Goal: Answer question/provide support

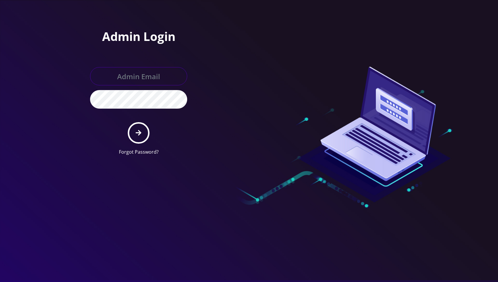
type input "[EMAIL_ADDRESS][DOMAIN_NAME]"
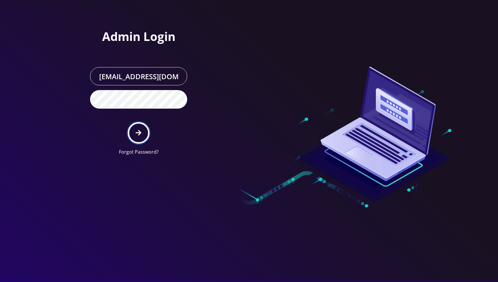
click at [139, 131] on icon "submit" at bounding box center [139, 133] width 6 height 6
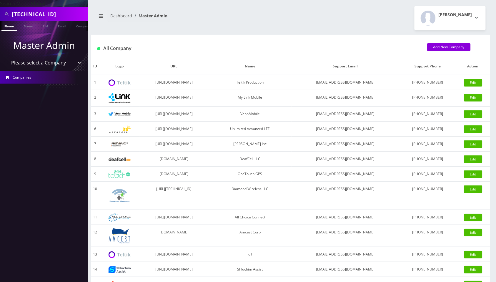
click at [55, 12] on input "89148000011798240980" at bounding box center [49, 14] width 75 height 11
paste input "917516793"
type input "9175167930"
click at [12, 25] on link "Phone" at bounding box center [8, 26] width 15 height 10
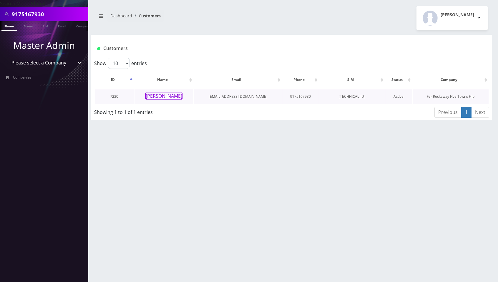
click at [161, 96] on button "Rochel Orlansky" at bounding box center [163, 96] width 37 height 8
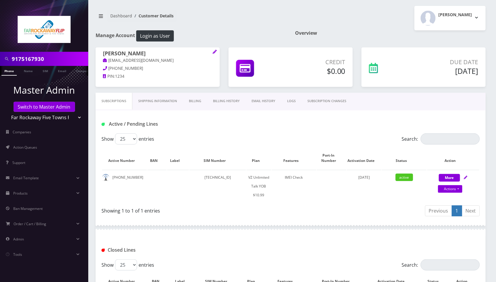
drag, startPoint x: 467, startPoint y: 177, endPoint x: 458, endPoint y: 133, distance: 45.3
click at [467, 177] on icon at bounding box center [466, 178] width 4 height 4
select select "464"
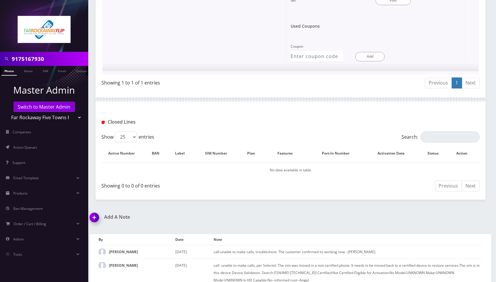
scroll to position [530, 0]
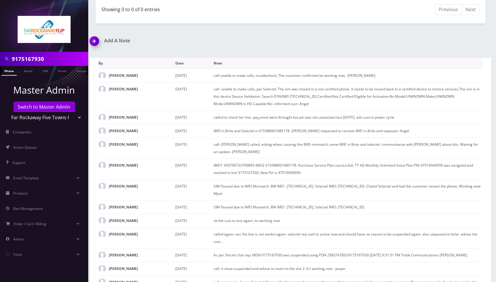
drag, startPoint x: 423, startPoint y: 52, endPoint x: 408, endPoint y: 67, distance: 22.1
click at [423, 51] on div "Add A Note *Please Enter Note Save Note By Date Note Tzvi Lieberman August 13, …" at bounding box center [290, 183] width 411 height 290
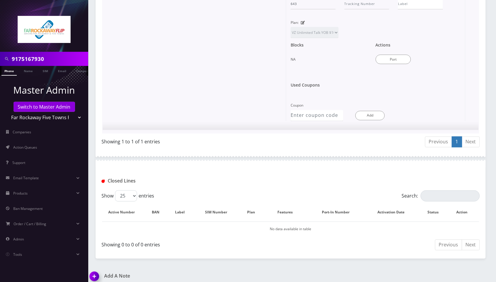
scroll to position [0, 0]
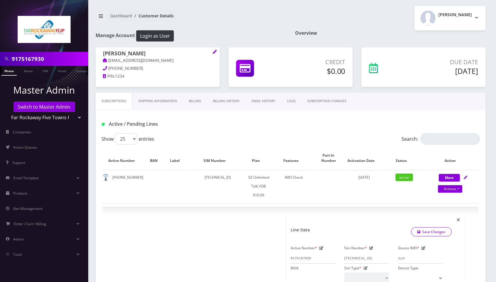
click at [334, 101] on link "SUBSCRIPTION CHANGES" at bounding box center [327, 101] width 51 height 17
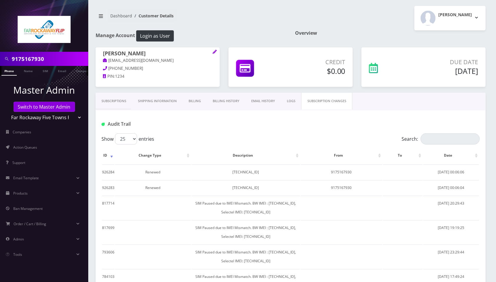
click at [118, 100] on link "Subscriptions" at bounding box center [114, 101] width 36 height 17
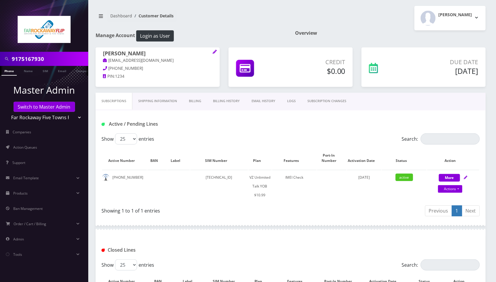
scroll to position [177, 0]
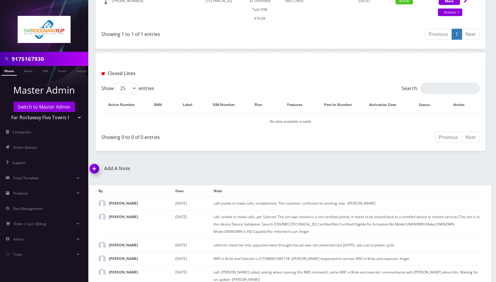
click at [97, 170] on img at bounding box center [95, 170] width 17 height 17
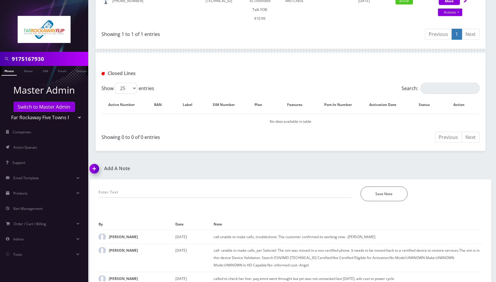
scroll to position [356, 0]
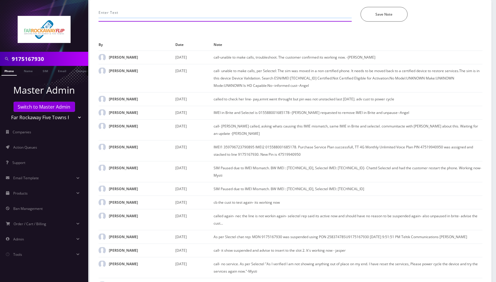
click at [174, 9] on input "text" at bounding box center [225, 12] width 253 height 11
type input "call-unable to make calls, the customer says the sim is inserted to another dev…"
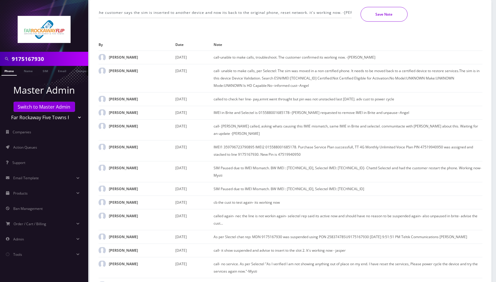
click at [376, 19] on button "Save Note" at bounding box center [384, 14] width 47 height 15
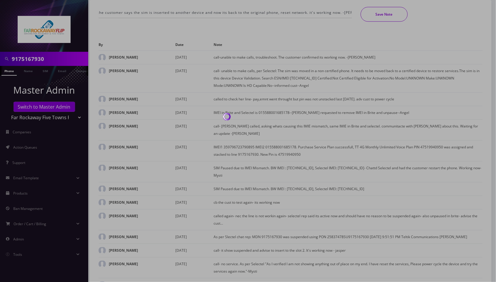
scroll to position [0, 0]
